Goal: Information Seeking & Learning: Learn about a topic

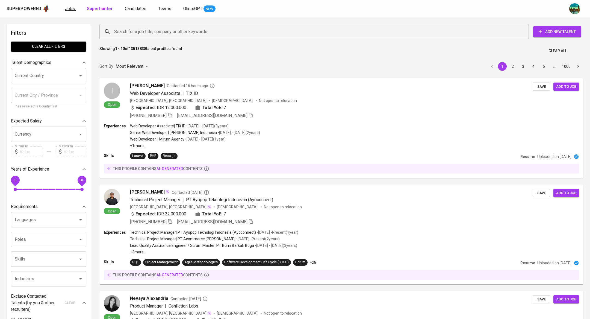
click at [69, 7] on span "Jobs" at bounding box center [70, 8] width 10 height 5
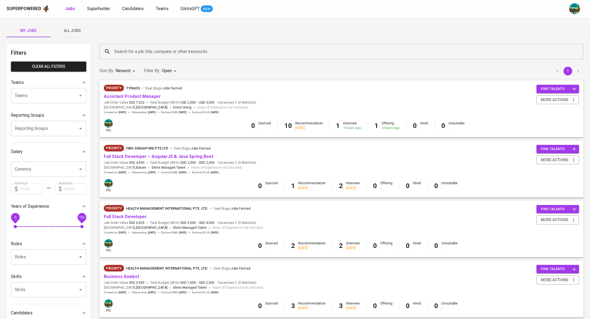
click at [74, 35] on button "All Jobs" at bounding box center [72, 30] width 44 height 13
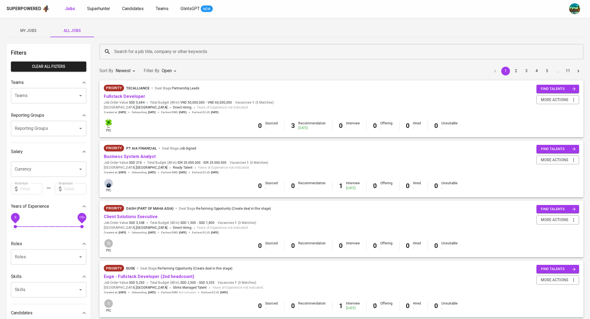
click at [172, 52] on input "Search for a job title, company or other keywords" at bounding box center [343, 51] width 460 height 10
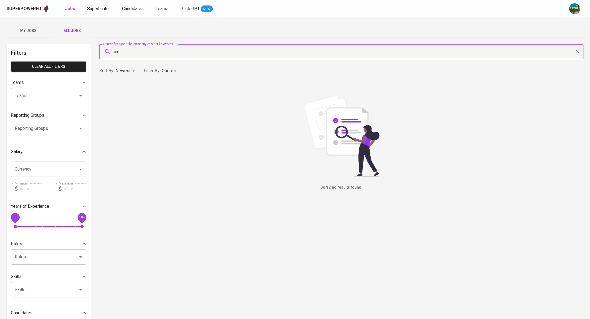
type input "a"
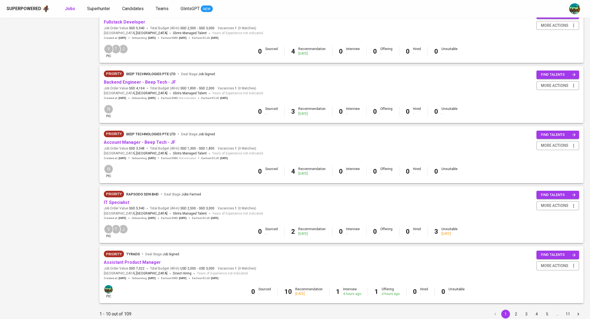
scroll to position [396, 0]
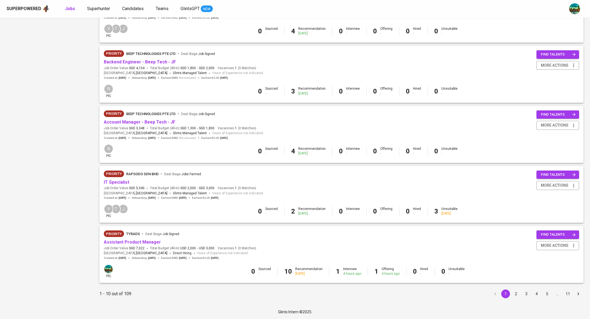
click at [515, 293] on button "2" at bounding box center [516, 293] width 9 height 9
